Goal: Task Accomplishment & Management: Manage account settings

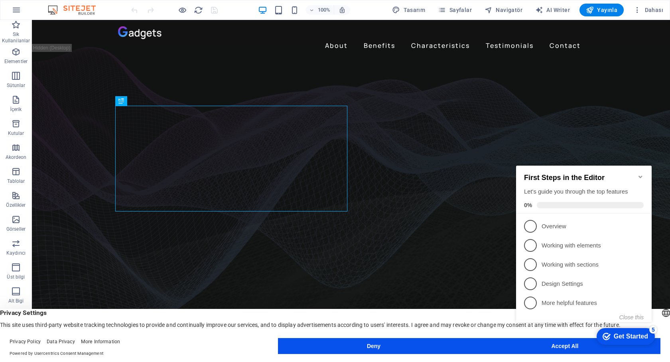
click at [641, 176] on icon "Minimize checklist" at bounding box center [641, 177] width 4 height 2
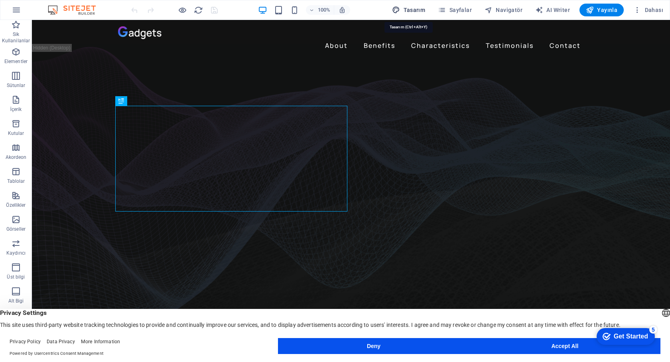
click at [409, 11] on span "Tasarım" at bounding box center [408, 10] width 33 height 8
select select "px"
select select "400"
select select "px"
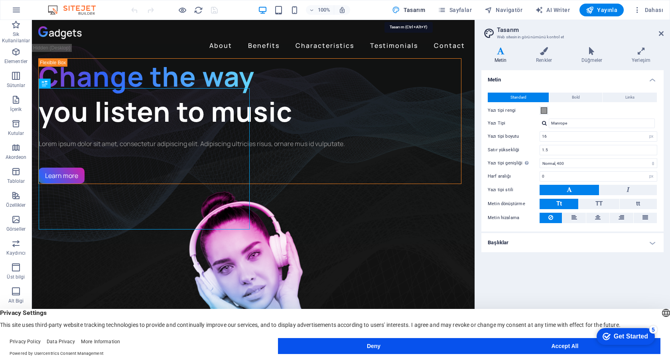
click at [409, 11] on span "Tasarım" at bounding box center [408, 10] width 33 height 8
click at [661, 34] on icon at bounding box center [661, 33] width 5 height 6
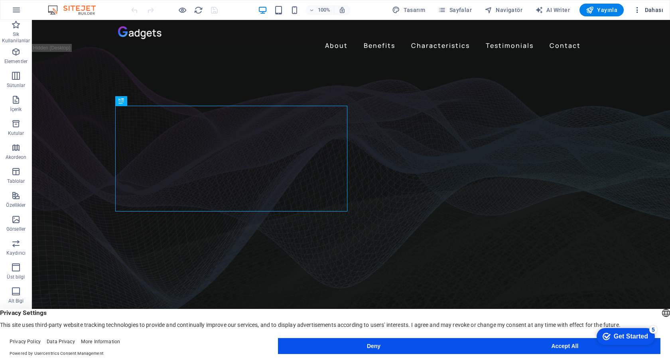
click at [651, 11] on span "Dahası" at bounding box center [648, 10] width 30 height 8
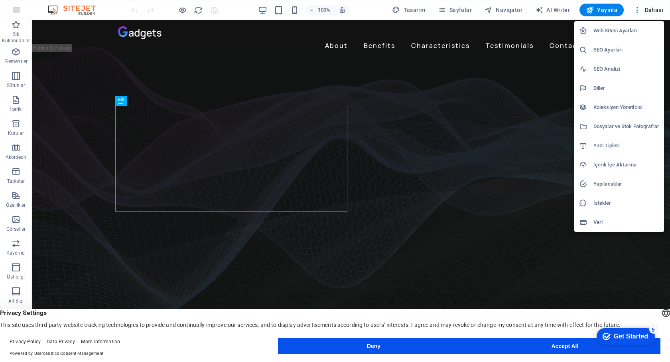
click at [635, 30] on h6 "Web Sitesi Ayarları" at bounding box center [627, 31] width 66 height 10
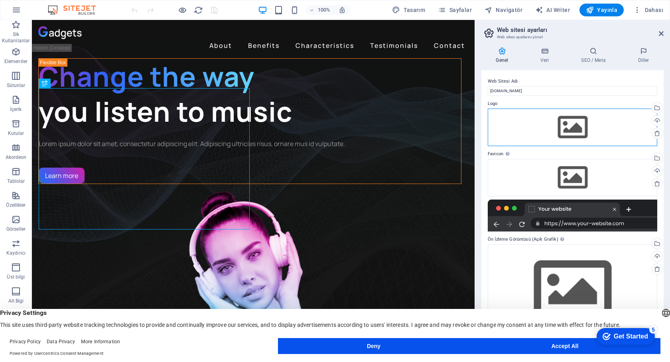
click at [578, 130] on div "Dosyaları buraya sürükleyin, dosyaları seçmek için tıklayın veya Dosyalardan ya…" at bounding box center [573, 127] width 170 height 37
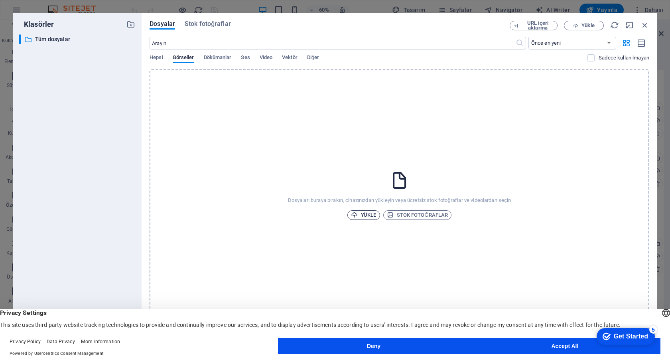
click at [364, 214] on span "Yükle" at bounding box center [364, 215] width 26 height 10
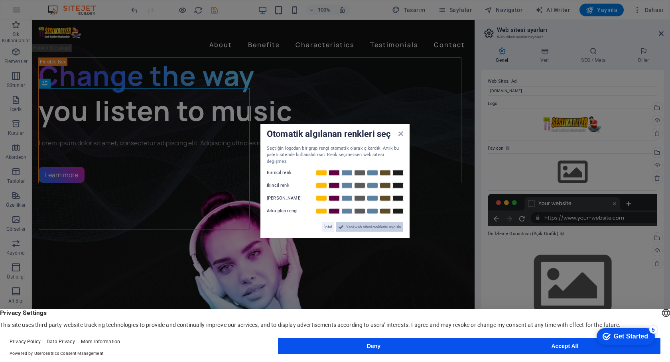
click at [376, 229] on span "Yeni web sitesi renklerini uygula" at bounding box center [373, 227] width 55 height 10
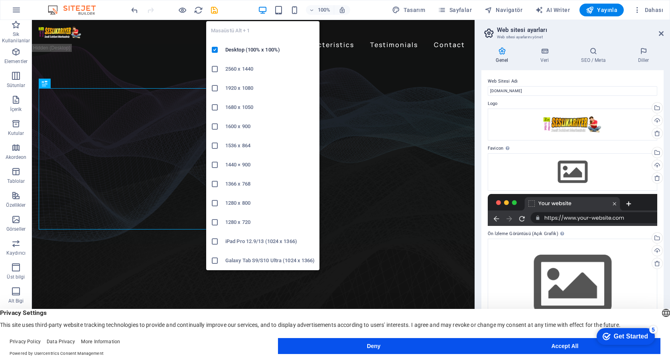
click at [215, 105] on icon at bounding box center [215, 107] width 8 height 8
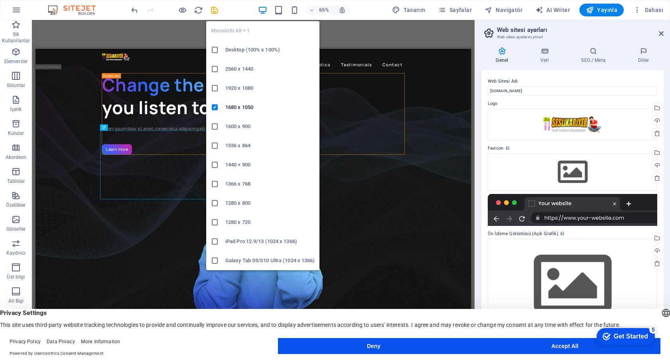
click at [226, 221] on h6 "1280 x 720" at bounding box center [269, 222] width 89 height 10
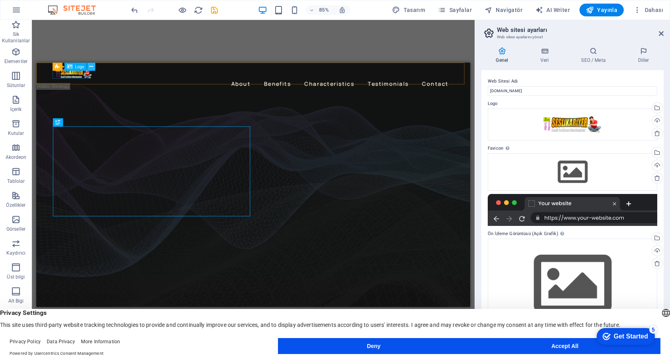
click at [93, 67] on button at bounding box center [91, 67] width 8 height 8
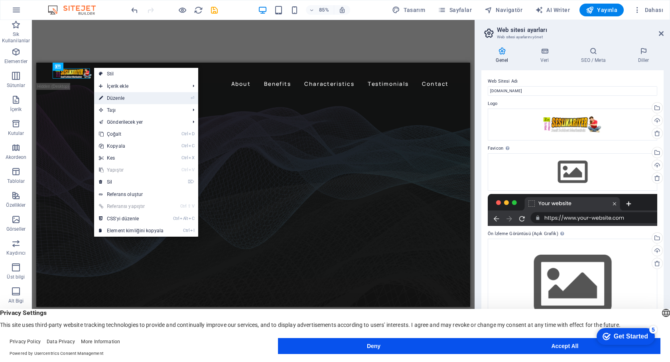
click at [130, 99] on link "⏎ Düzenle" at bounding box center [131, 98] width 74 height 12
select select "px"
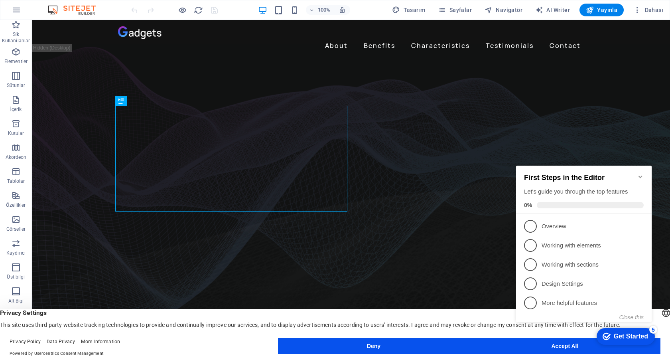
click at [641, 176] on icon "Minimize checklist" at bounding box center [641, 177] width 4 height 2
